Goal: Task Accomplishment & Management: Use online tool/utility

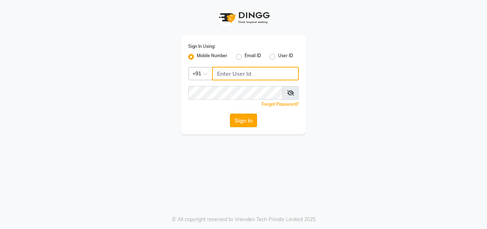
type input "8826747330"
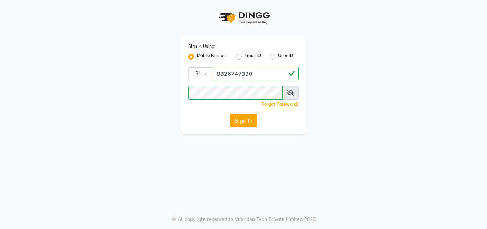
click at [243, 120] on button "Sign In" at bounding box center [243, 120] width 27 height 14
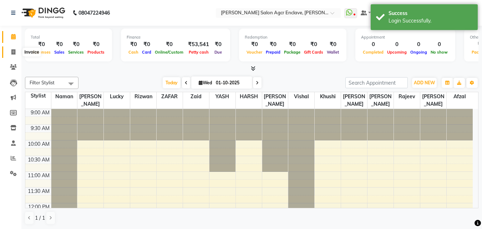
click at [13, 51] on icon at bounding box center [13, 51] width 4 height 5
select select "service"
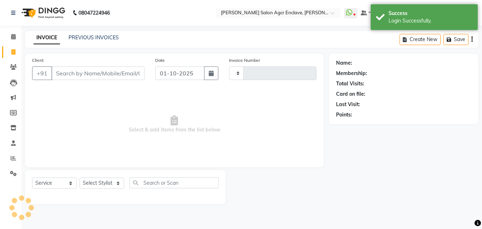
type input "0712"
select select "8560"
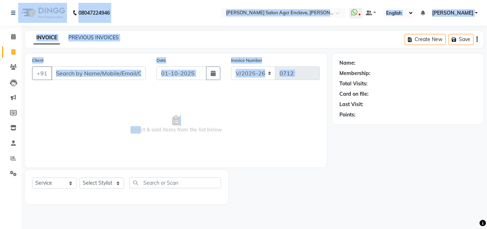
drag, startPoint x: 3, startPoint y: 15, endPoint x: 156, endPoint y: 159, distance: 210.2
click at [156, 159] on app-home "08047224946 Select Location × [PERSON_NAME] Salon Agcr Enclave, [PERSON_NAME] W…" at bounding box center [243, 107] width 487 height 214
click at [153, 142] on span "Select & add items from the list below" at bounding box center [176, 123] width 288 height 71
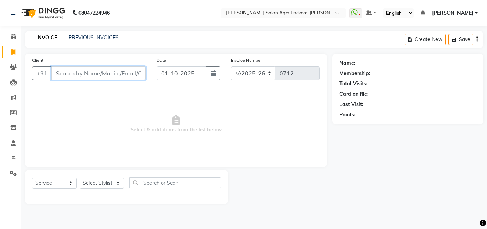
click at [91, 68] on input "Client" at bounding box center [98, 73] width 95 height 14
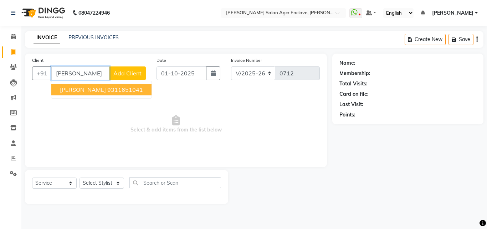
click at [107, 91] on ngb-highlight "9311651041" at bounding box center [125, 89] width 36 height 7
type input "9311651041"
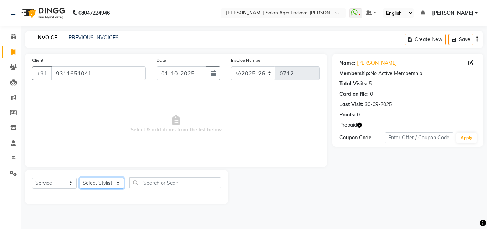
click at [106, 187] on select "Select Stylist Abhishek [PERSON_NAME] [PERSON_NAME] [PERSON_NAME] Lucky [PERSON…" at bounding box center [102, 182] width 45 height 11
select select "87954"
click at [80, 177] on select "Select Stylist Abhishek [PERSON_NAME] [PERSON_NAME] [PERSON_NAME] Lucky [PERSON…" at bounding box center [102, 182] width 45 height 11
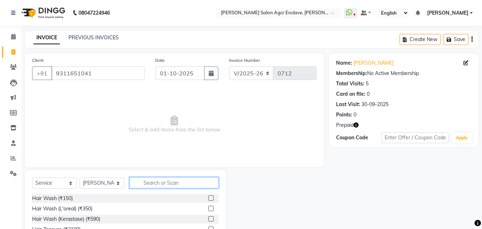
click at [139, 179] on input "text" at bounding box center [173, 182] width 89 height 11
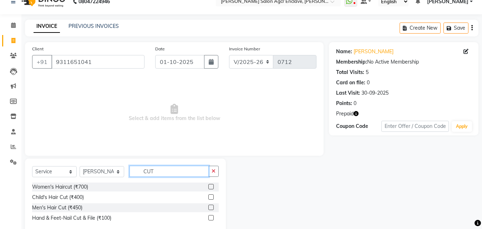
scroll to position [16, 0]
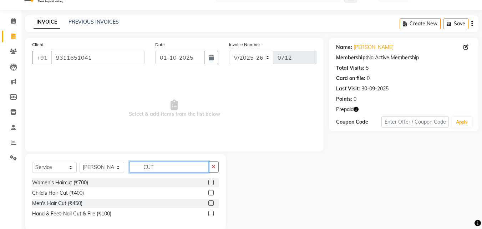
type input "CUT"
click at [210, 202] on label at bounding box center [210, 202] width 5 height 5
click at [210, 202] on input "checkbox" at bounding box center [210, 203] width 5 height 5
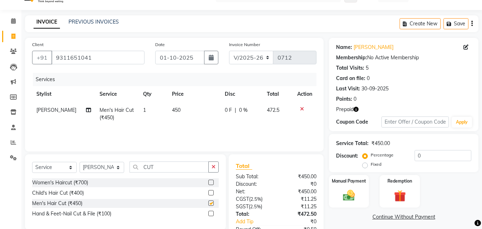
checkbox input "false"
click at [173, 107] on span "450" at bounding box center [176, 110] width 9 height 6
select select "87954"
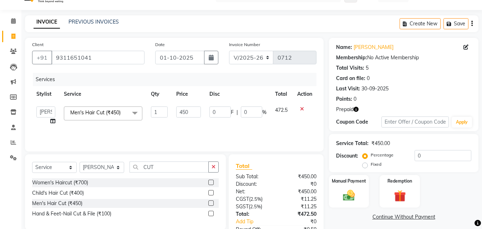
click at [173, 107] on td "450" at bounding box center [188, 115] width 33 height 27
click at [184, 108] on input "450" at bounding box center [188, 111] width 25 height 11
type input "500"
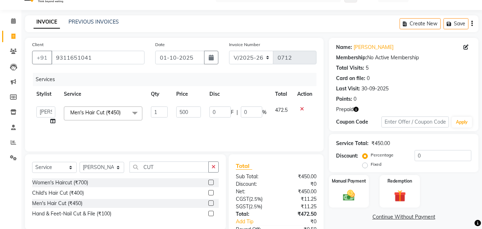
click at [472, 24] on icon "button" at bounding box center [471, 24] width 1 height 0
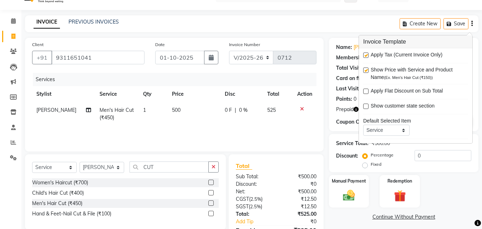
click at [367, 56] on label at bounding box center [365, 54] width 5 height 5
click at [367, 56] on input "checkbox" at bounding box center [365, 55] width 5 height 5
checkbox input "false"
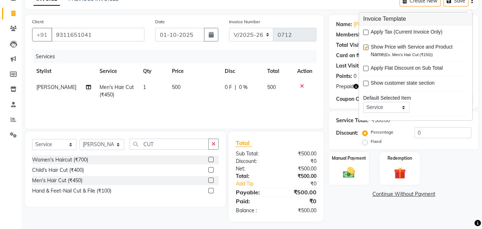
scroll to position [42, 0]
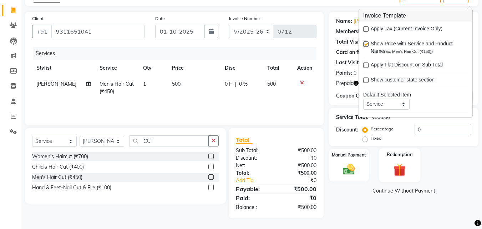
click at [400, 168] on img at bounding box center [399, 169] width 20 height 15
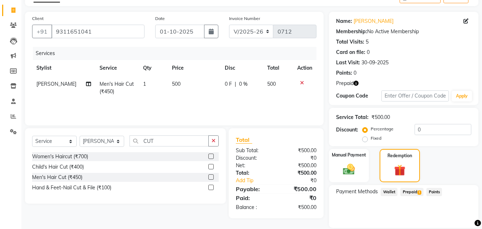
click at [408, 192] on span "Prepaid 1" at bounding box center [411, 192] width 23 height 8
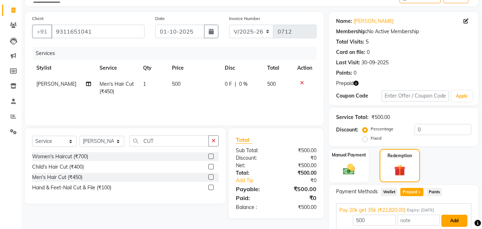
click at [454, 222] on button "Add" at bounding box center [454, 220] width 26 height 12
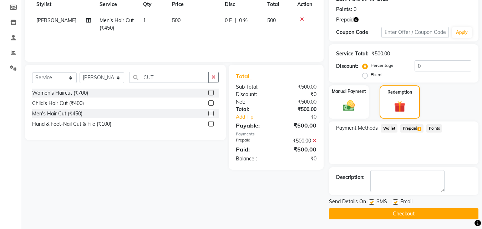
scroll to position [106, 0]
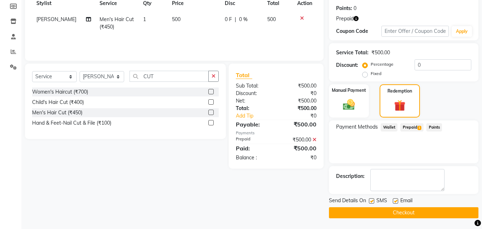
click at [408, 208] on button "Checkout" at bounding box center [403, 212] width 149 height 11
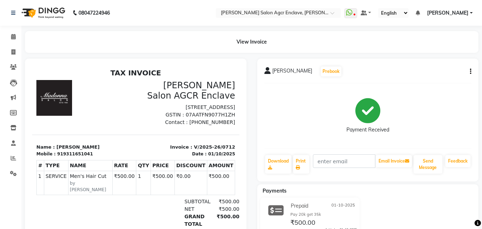
select select "service"
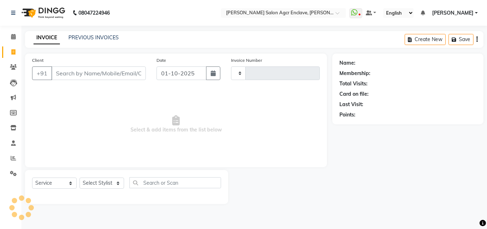
type input "0713"
select select "8560"
